Goal: Task Accomplishment & Management: Complete application form

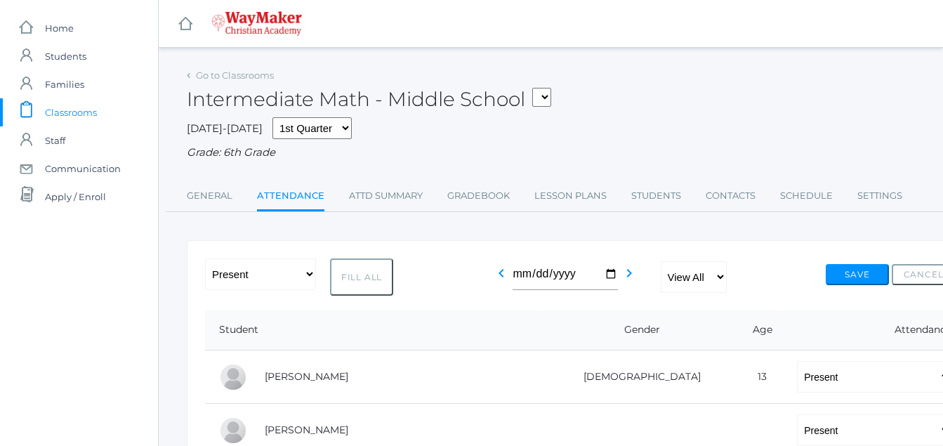
select select "P"
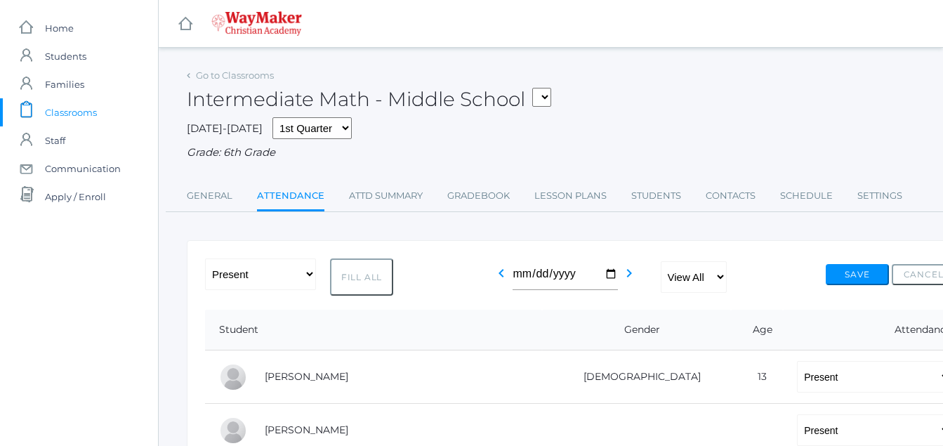
select select "P"
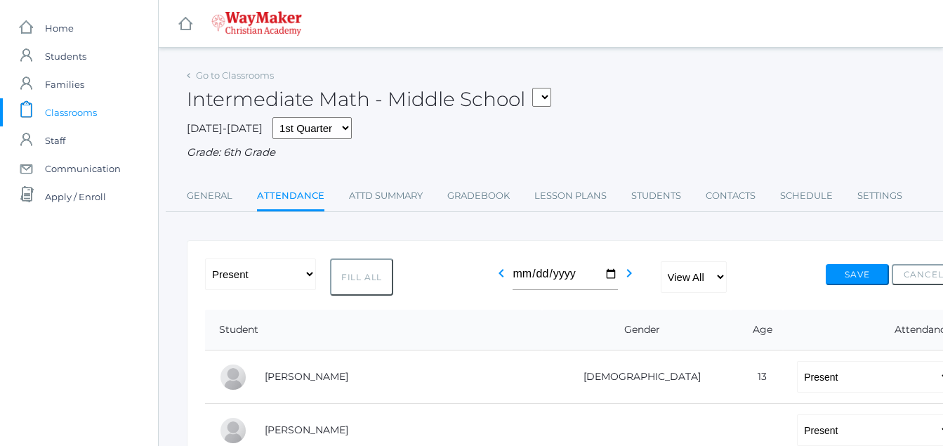
select select "P"
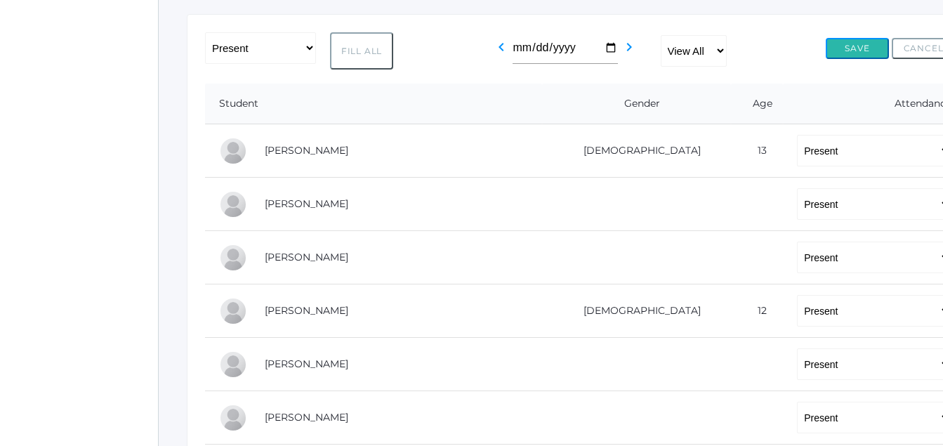
click at [853, 53] on button "Save" at bounding box center [857, 48] width 63 height 21
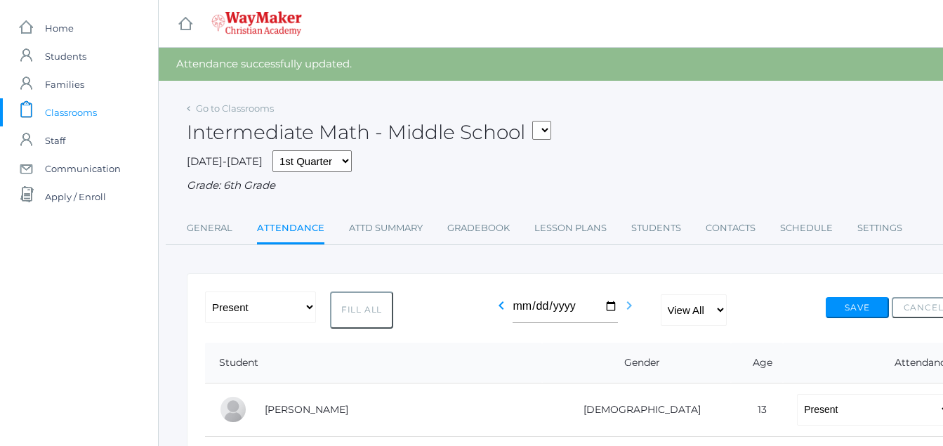
click at [624, 307] on icon "chevron_right" at bounding box center [629, 305] width 17 height 17
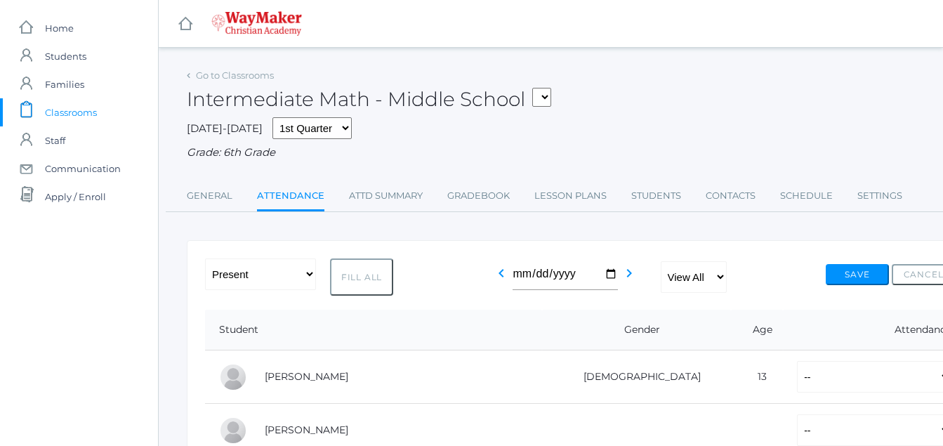
click at [354, 282] on button "Fill All" at bounding box center [361, 276] width 63 height 37
select select "P"
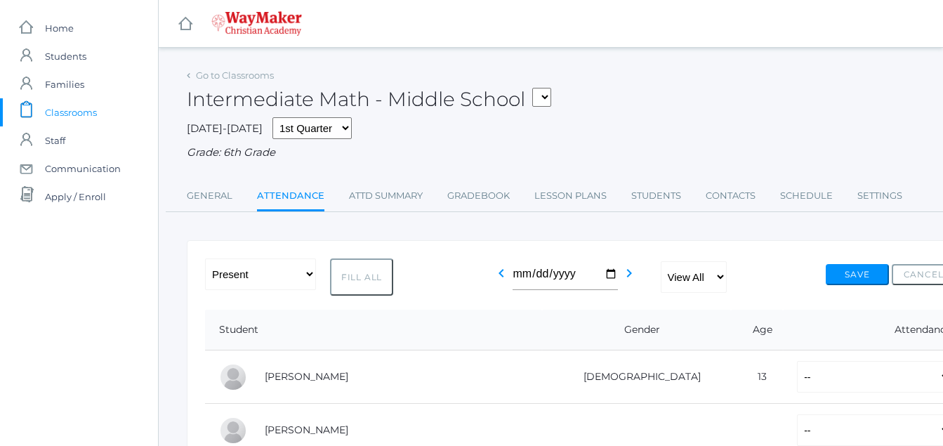
select select "P"
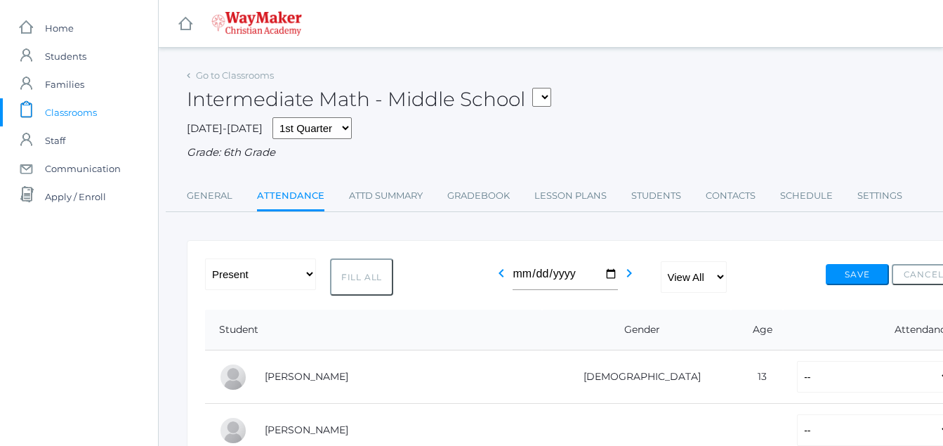
select select "P"
click at [848, 270] on button "Save" at bounding box center [857, 274] width 63 height 21
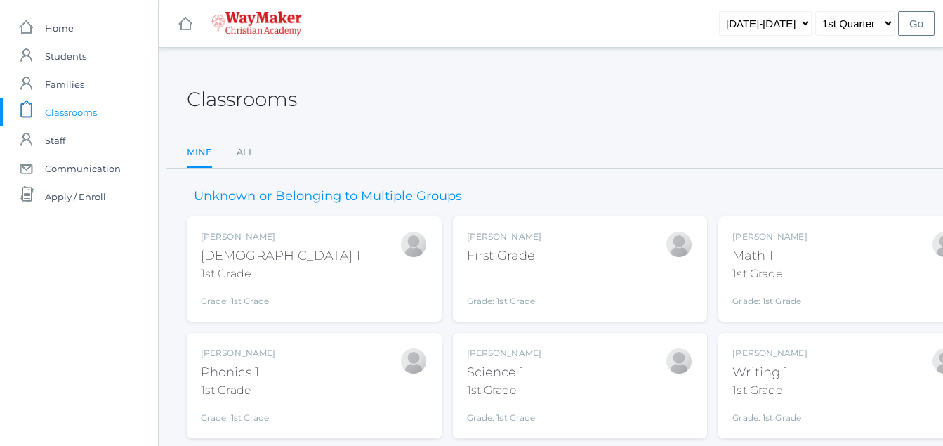
scroll to position [159, 0]
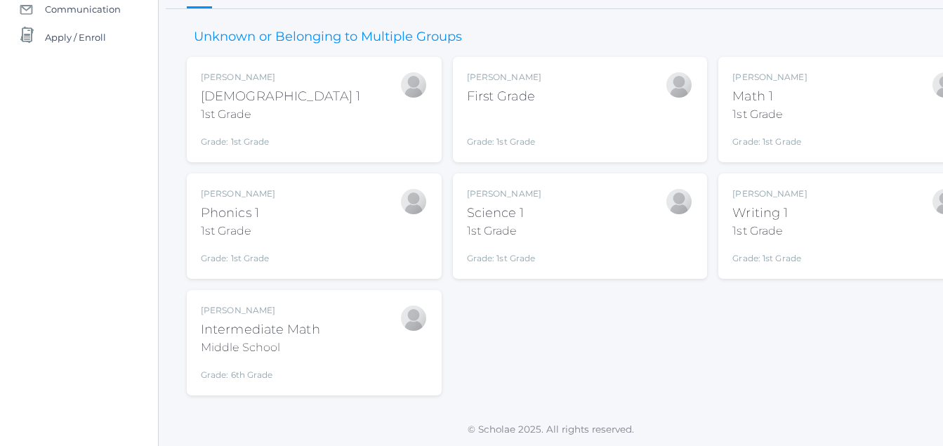
click at [503, 90] on div "First Grade" at bounding box center [504, 96] width 74 height 19
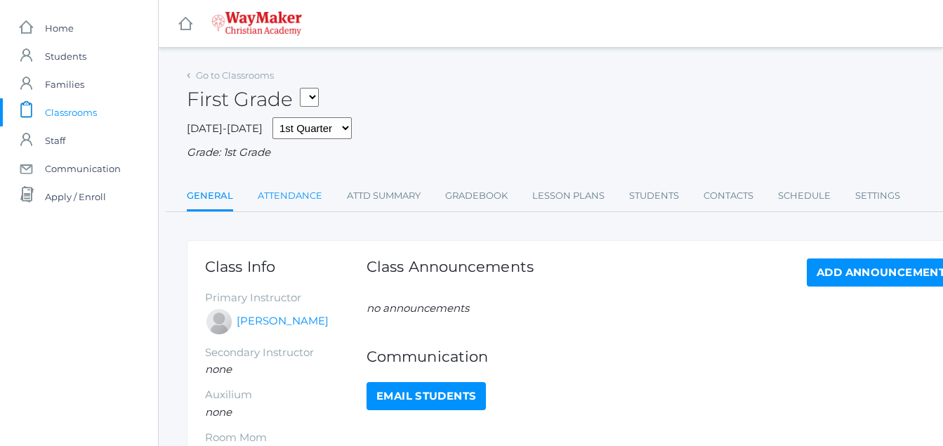
click at [300, 198] on link "Attendance" at bounding box center [290, 196] width 65 height 28
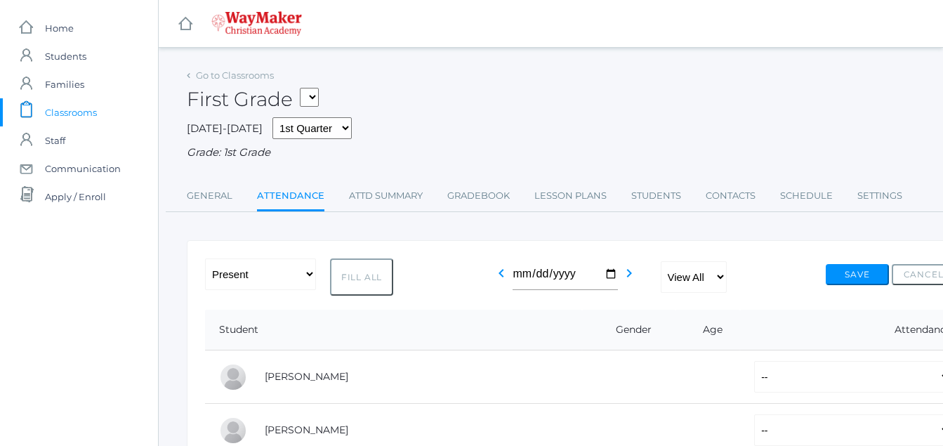
click at [367, 276] on button "Fill All" at bounding box center [361, 276] width 63 height 37
select select "P"
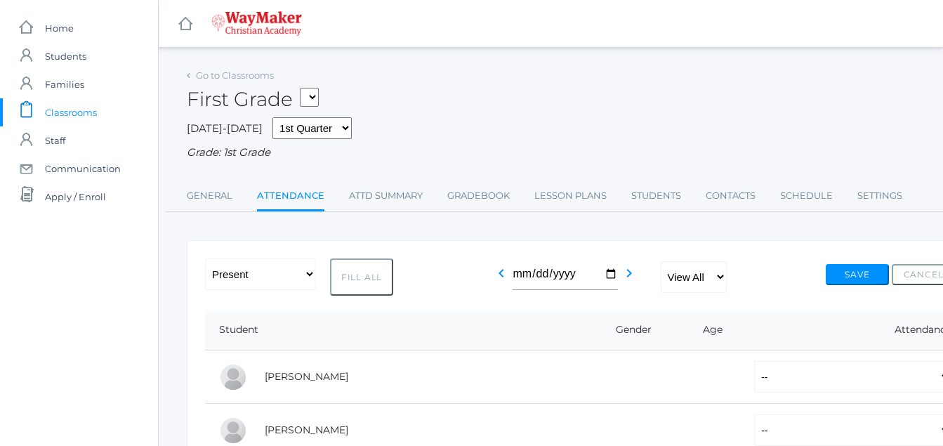
select select "P"
click at [852, 278] on button "Save" at bounding box center [857, 274] width 63 height 21
click at [850, 278] on button "Save" at bounding box center [857, 274] width 63 height 21
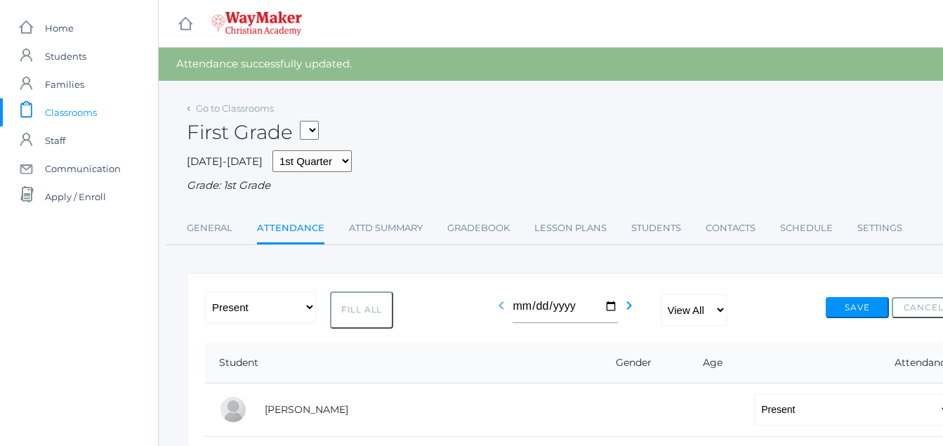
click at [498, 307] on icon "chevron_left" at bounding box center [501, 305] width 17 height 17
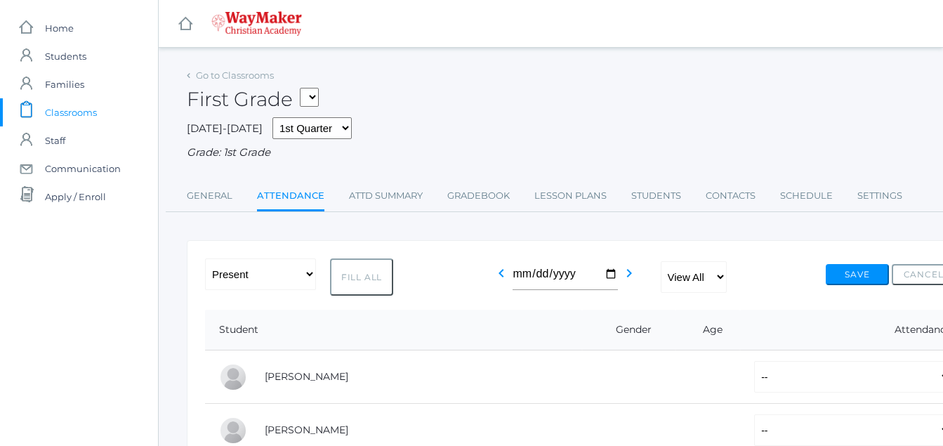
click at [345, 284] on button "Fill All" at bounding box center [361, 276] width 63 height 37
select select "P"
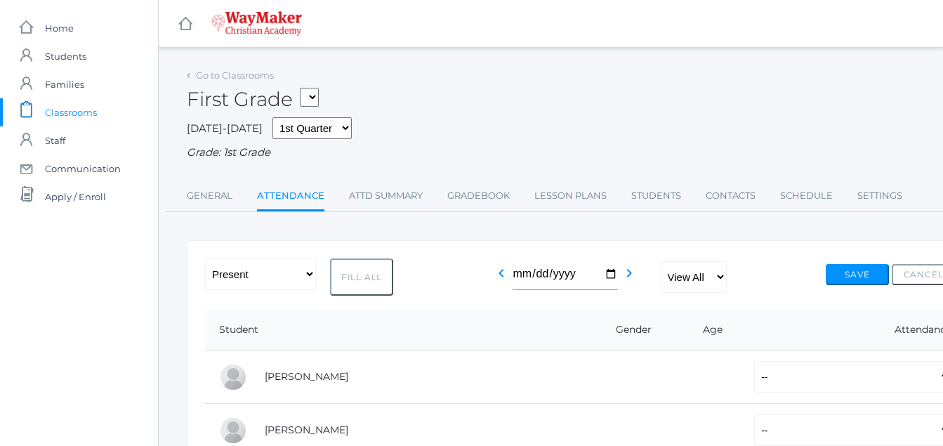
select select "P"
click at [847, 276] on button "Save" at bounding box center [857, 274] width 63 height 21
